Goal: Navigation & Orientation: Find specific page/section

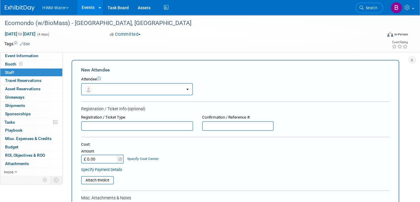
drag, startPoint x: 0, startPoint y: 0, endPoint x: 62, endPoint y: 5, distance: 62.3
click at [62, 5] on button "HWM-Water" at bounding box center [59, 6] width 34 height 13
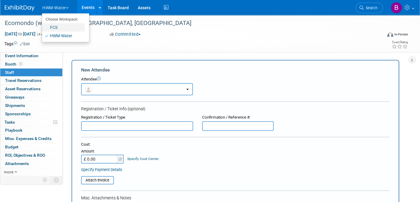
click at [62, 26] on link "FCS" at bounding box center [63, 27] width 43 height 8
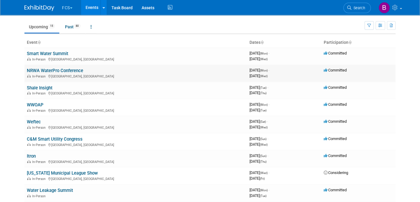
scroll to position [30, 0]
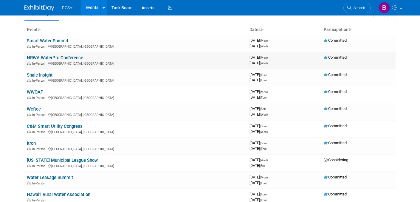
click at [48, 55] on link "NRWA WaterPro Conference" at bounding box center [55, 57] width 56 height 5
